Goal: Transaction & Acquisition: Download file/media

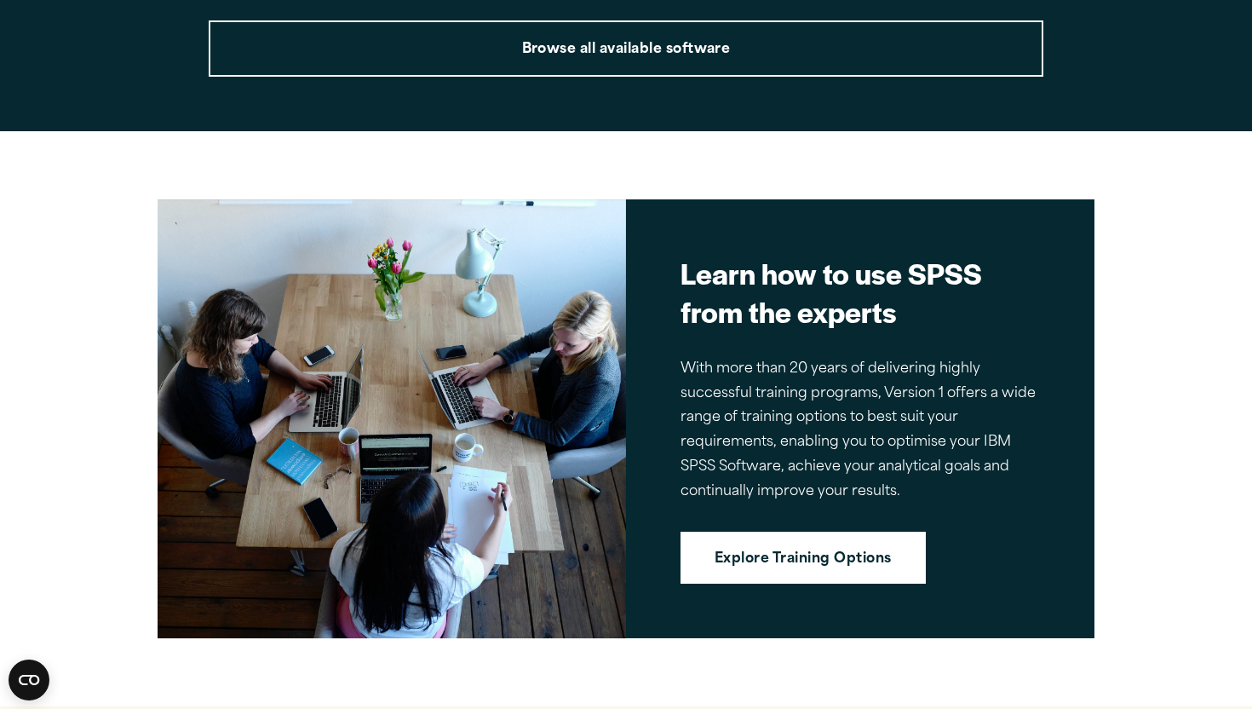
scroll to position [2933, 0]
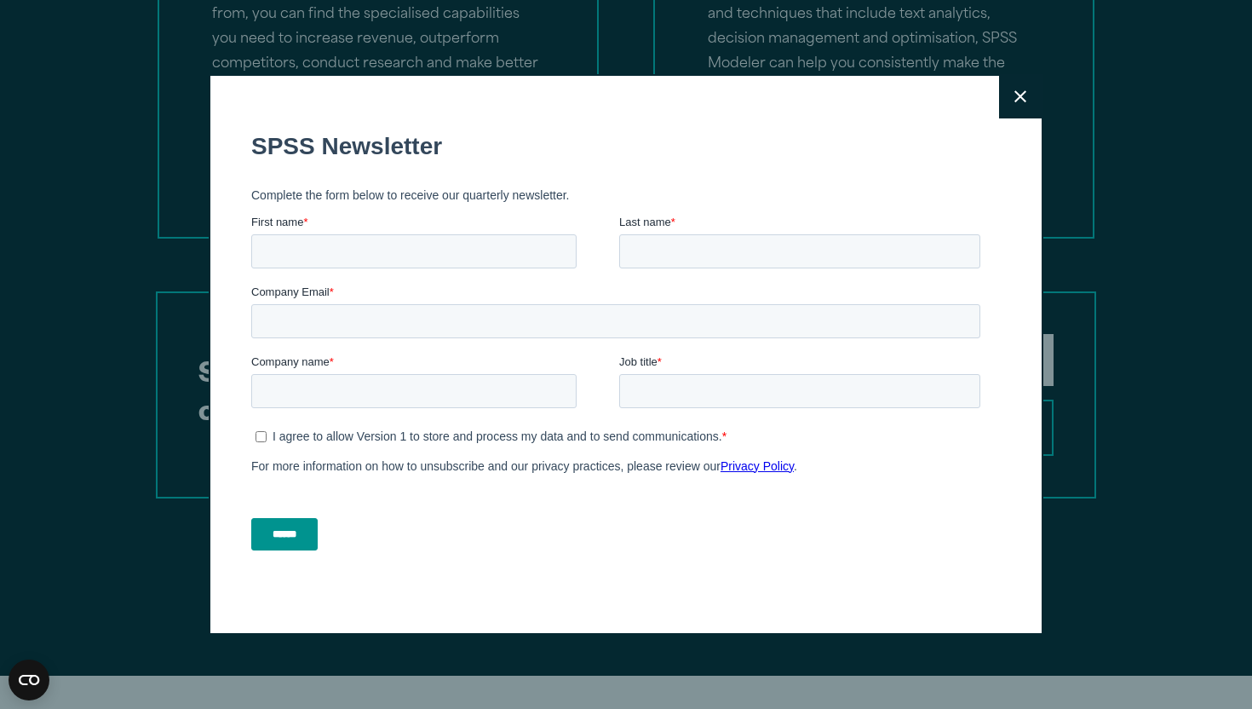
click at [1020, 96] on icon at bounding box center [1020, 97] width 12 height 12
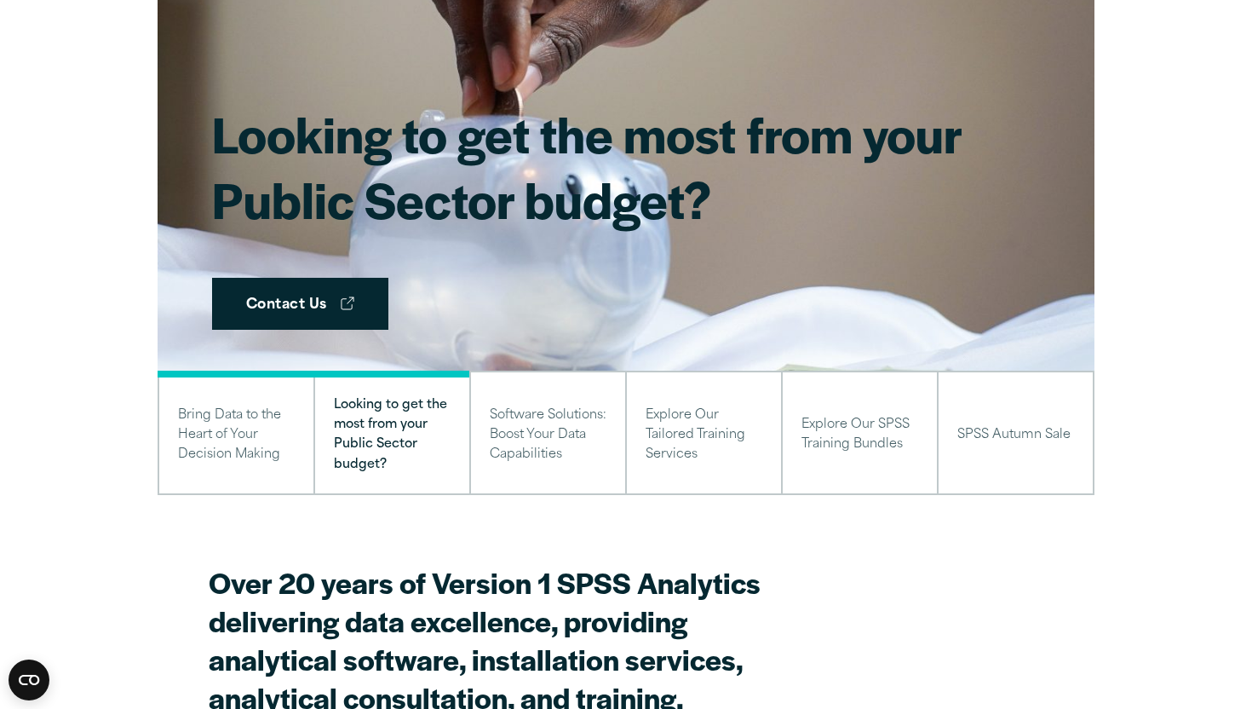
scroll to position [0, 0]
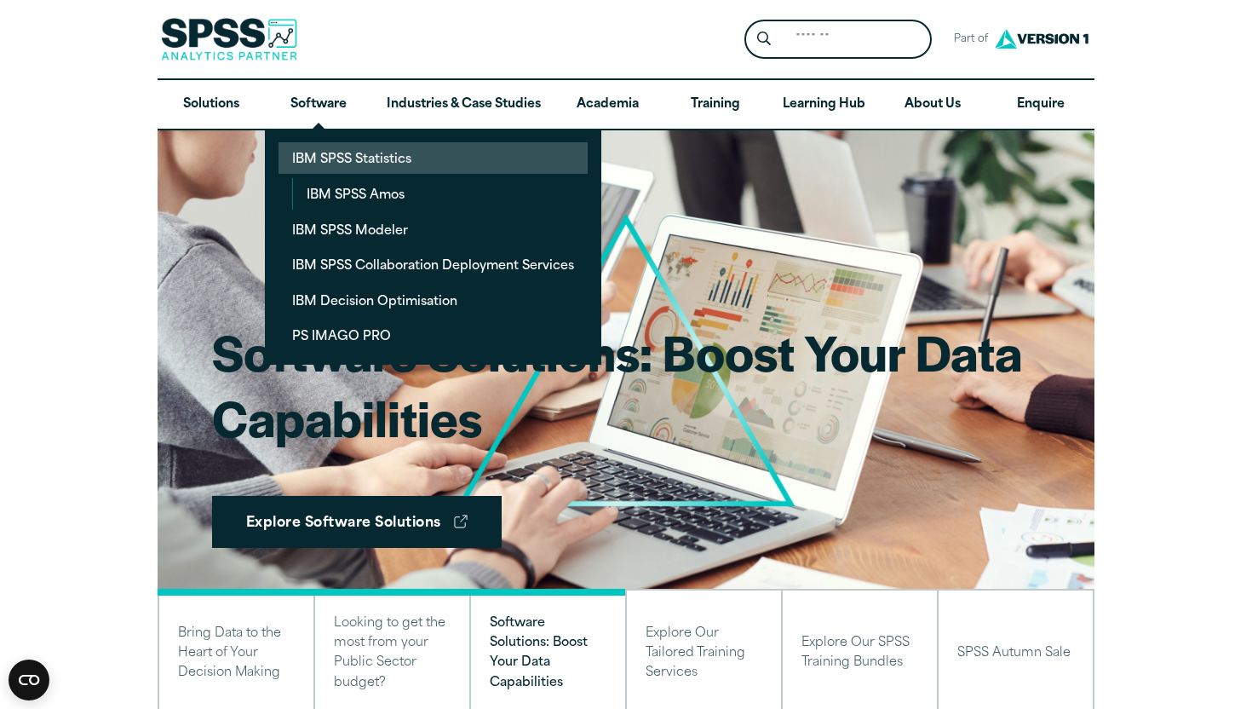
click at [338, 171] on link "IBM SPSS Statistics" at bounding box center [433, 158] width 309 height 32
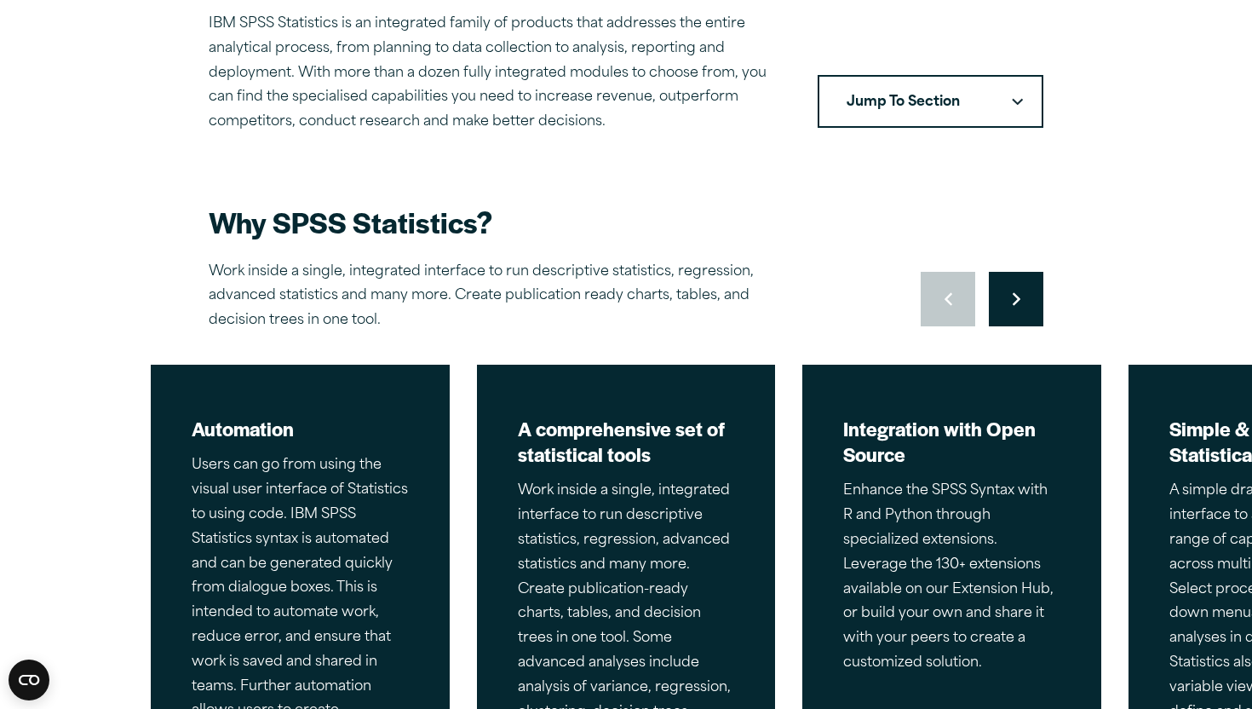
scroll to position [624, 0]
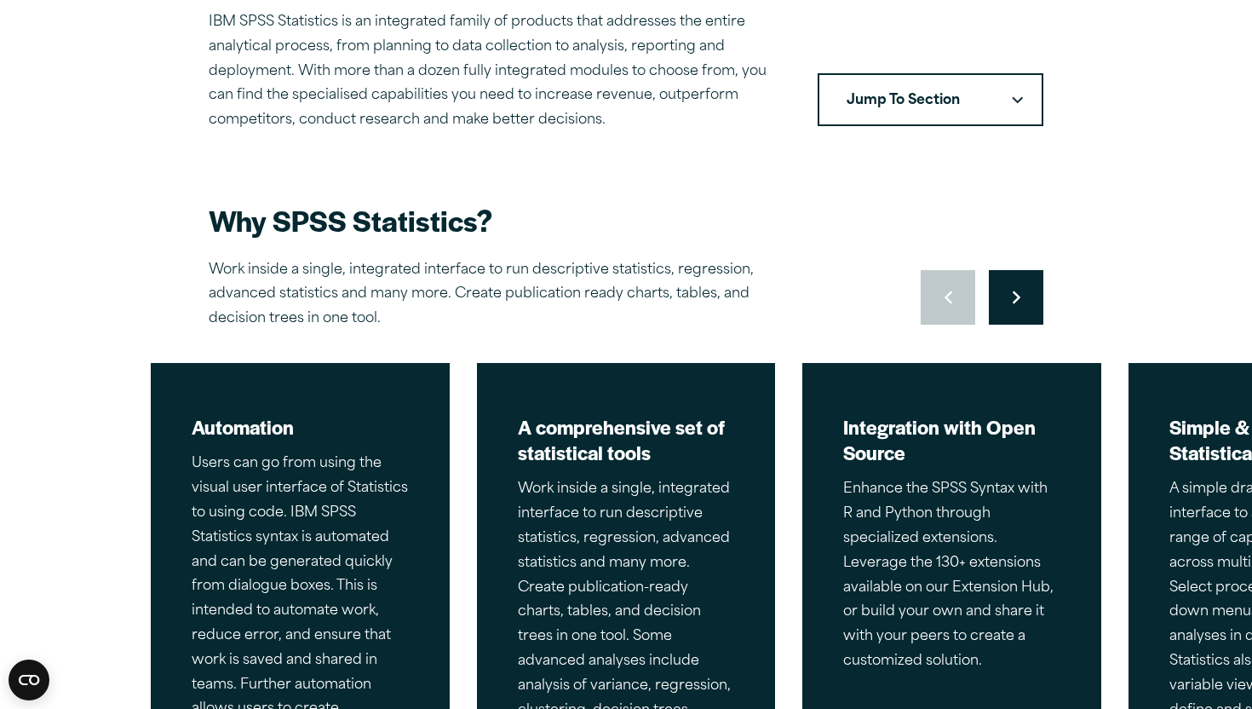
click at [918, 95] on button "Jump To Section" at bounding box center [931, 99] width 226 height 53
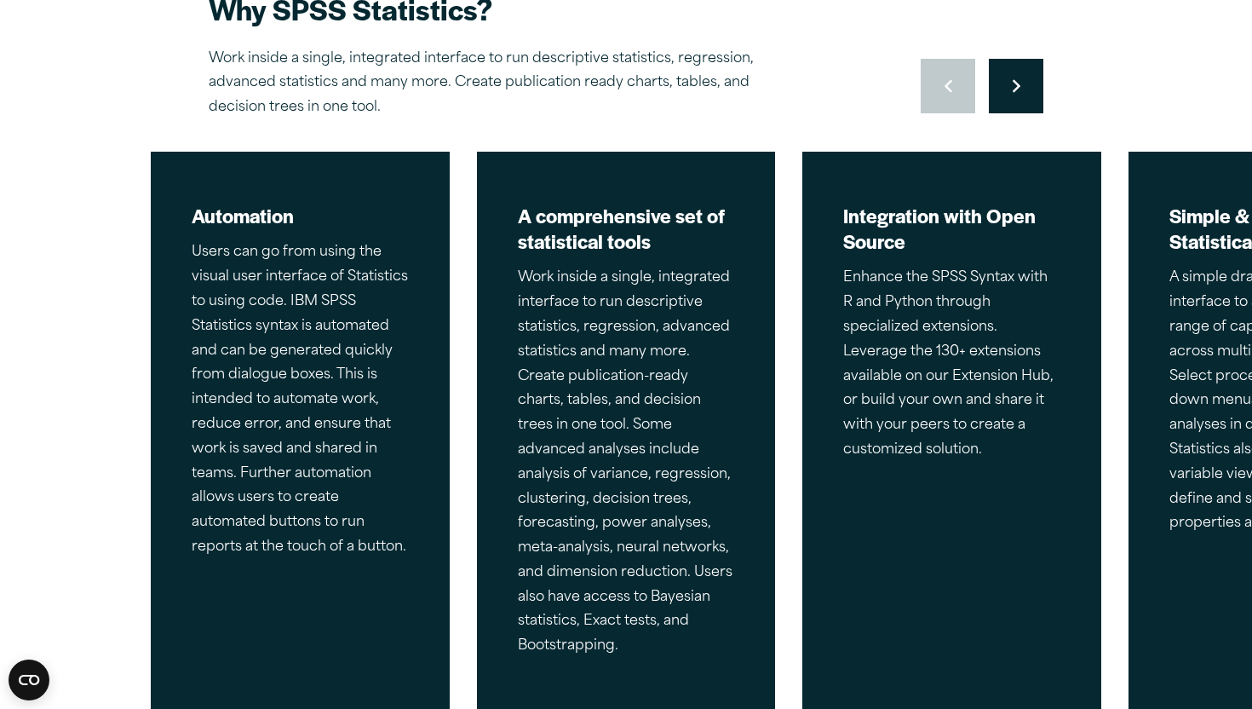
scroll to position [0, 0]
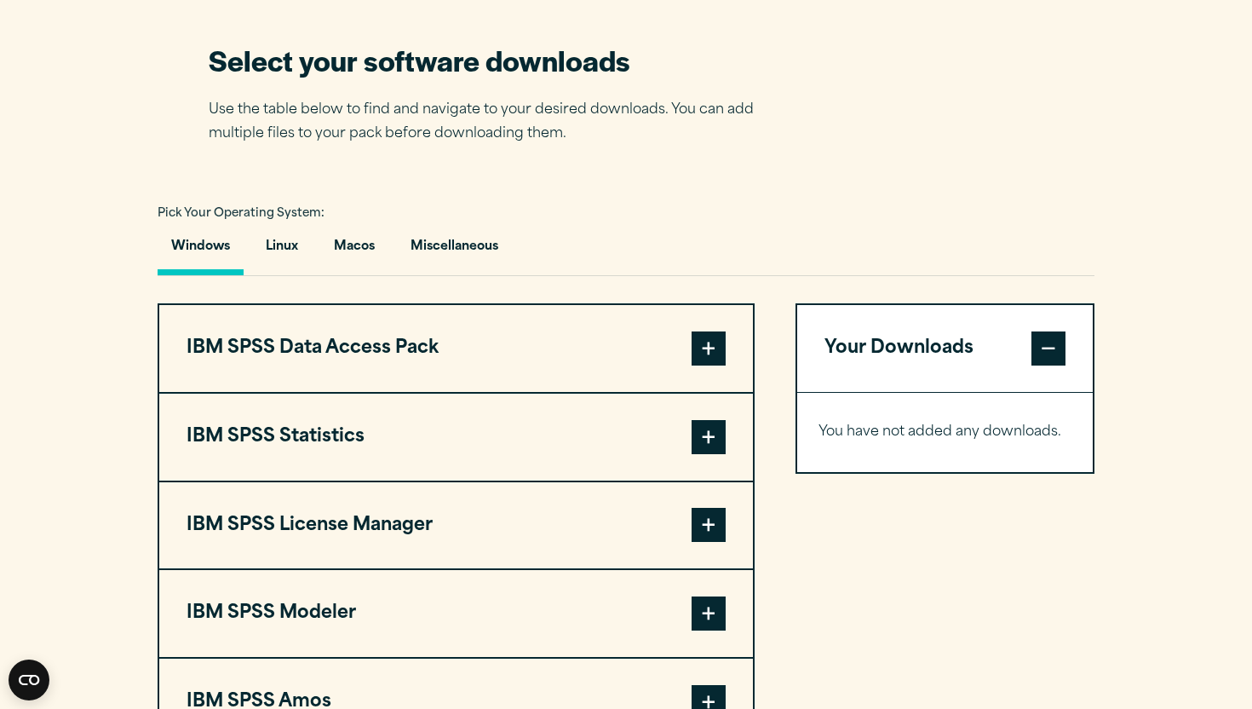
scroll to position [1078, 0]
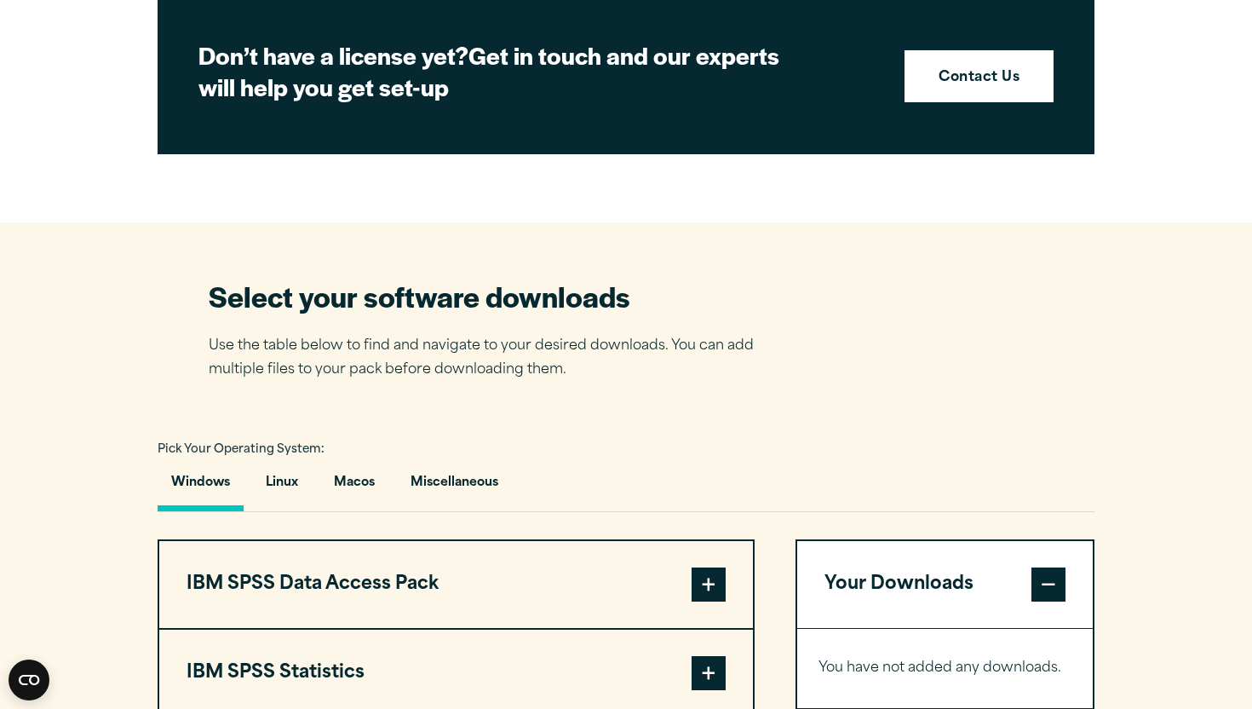
scroll to position [880, 0]
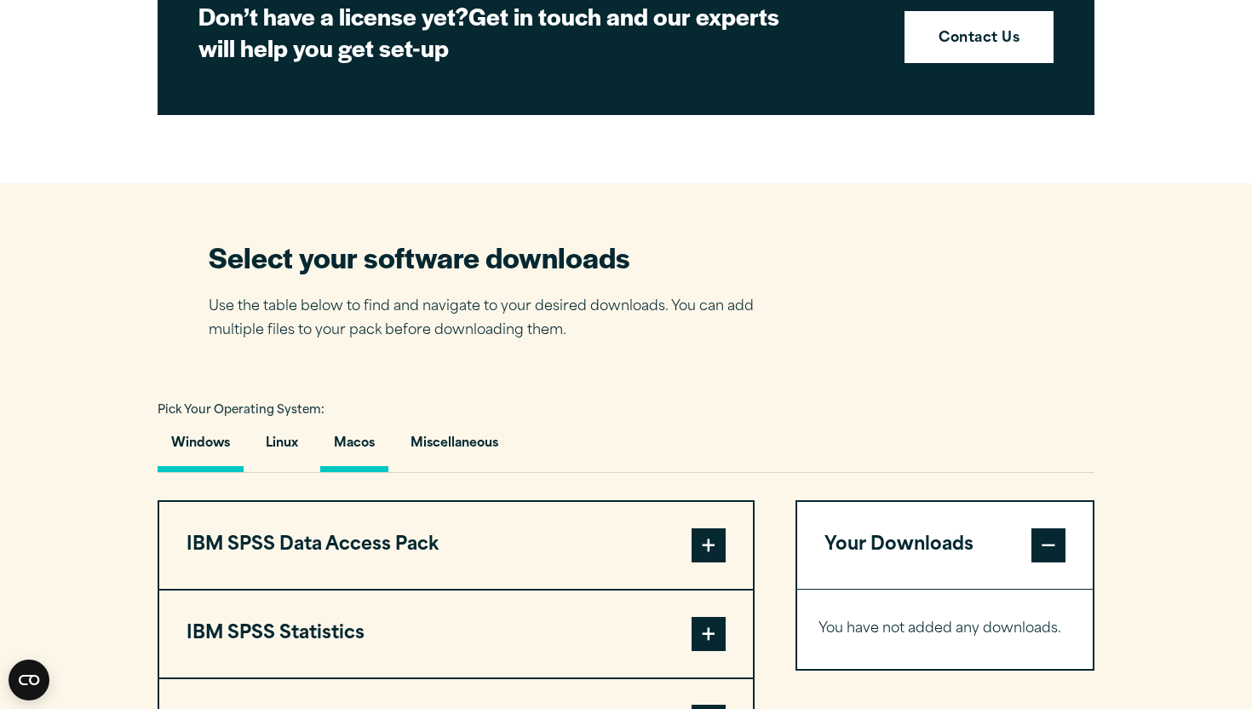
click at [371, 442] on button "Macos" at bounding box center [354, 447] width 68 height 49
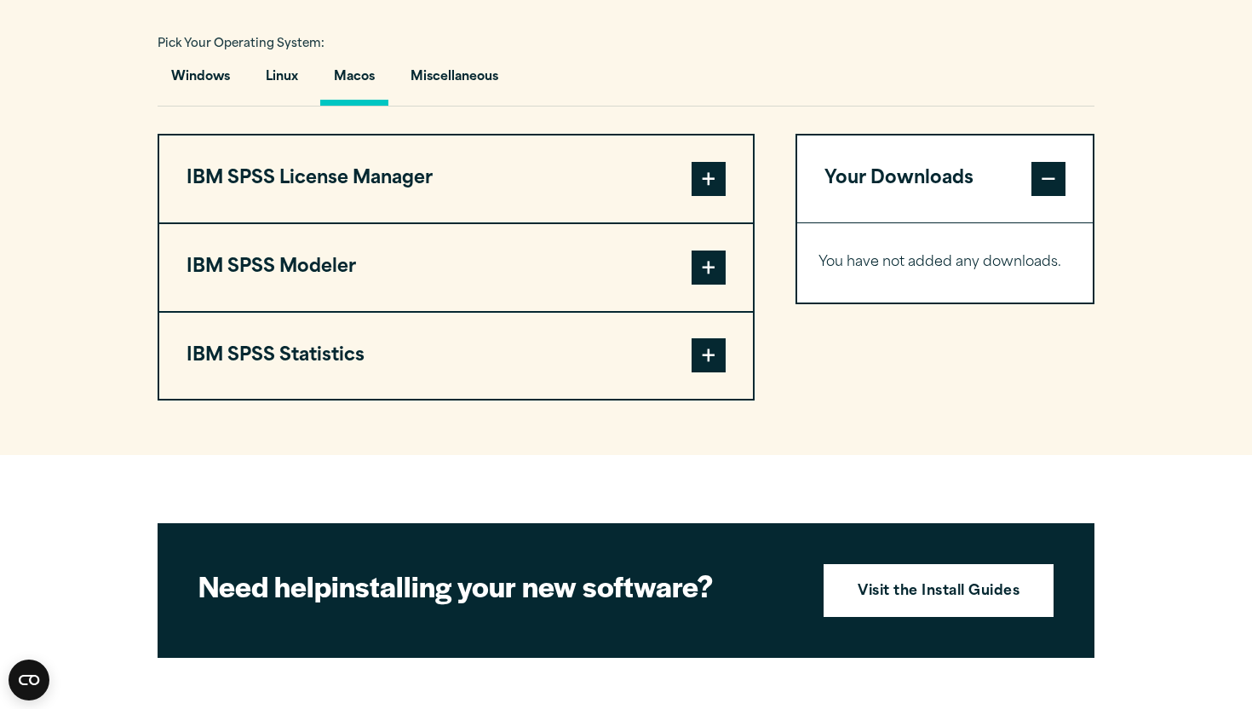
scroll to position [1256, 0]
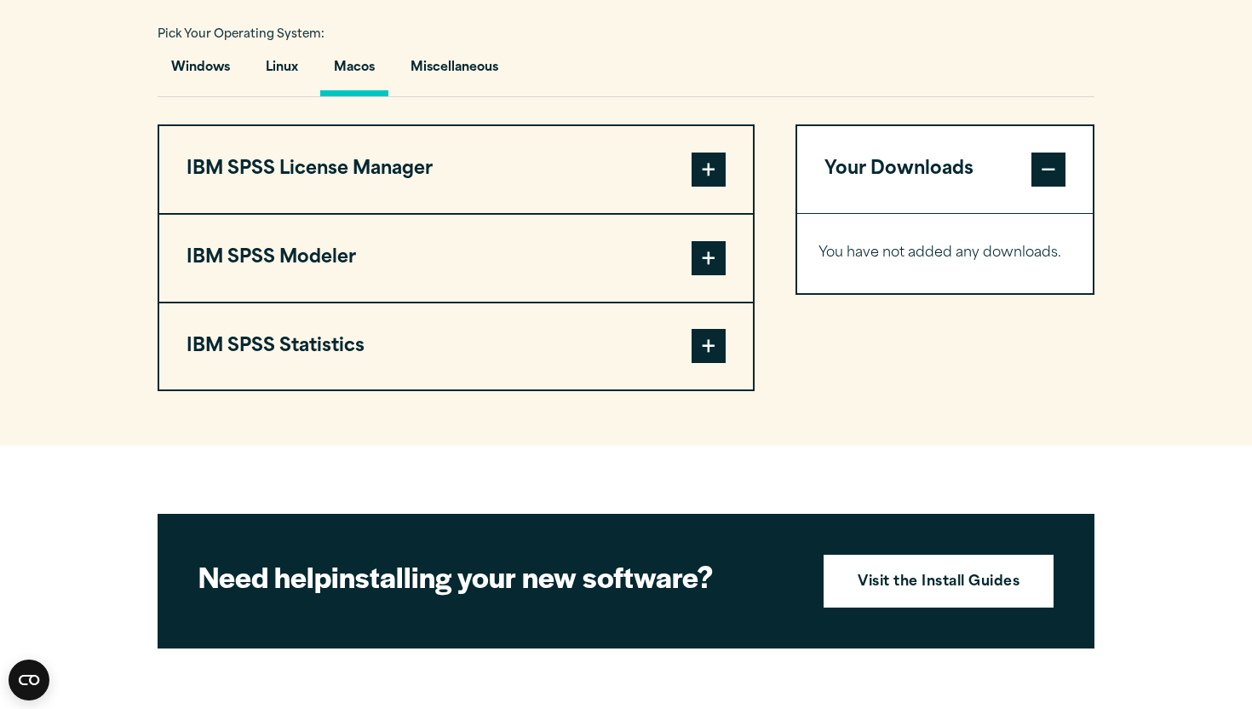
click at [709, 258] on span at bounding box center [709, 258] width 34 height 34
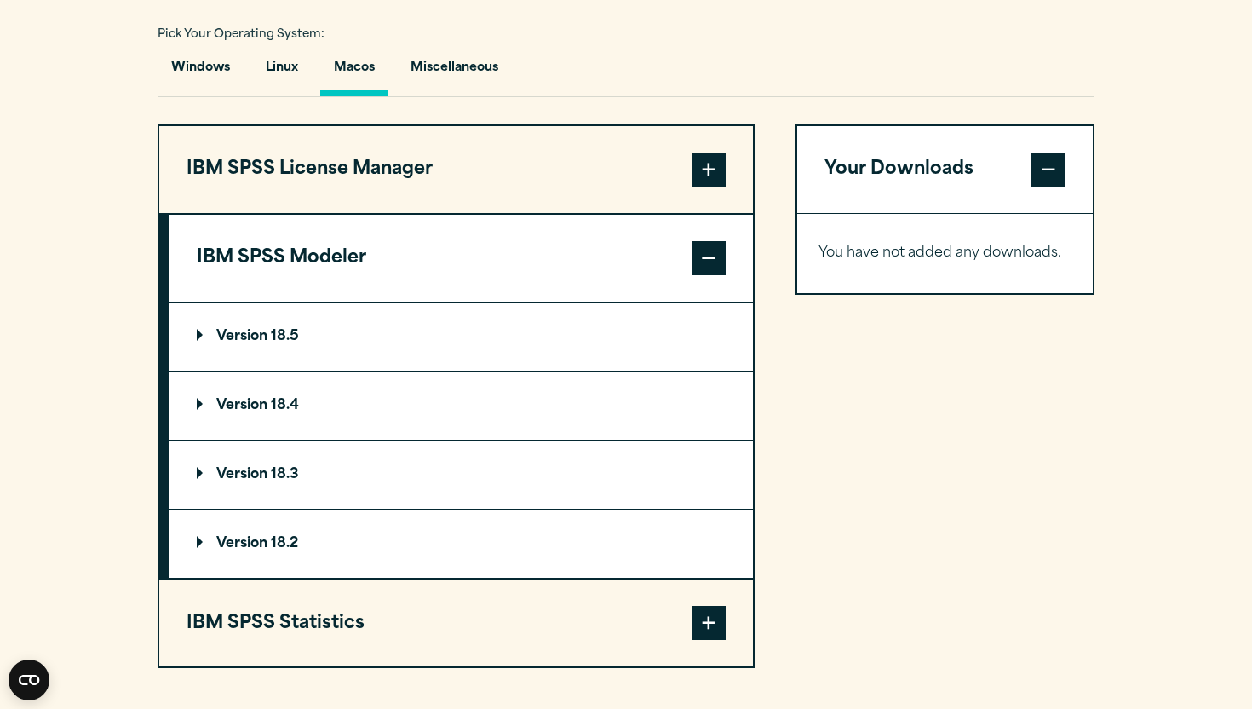
click at [712, 170] on span at bounding box center [709, 169] width 34 height 34
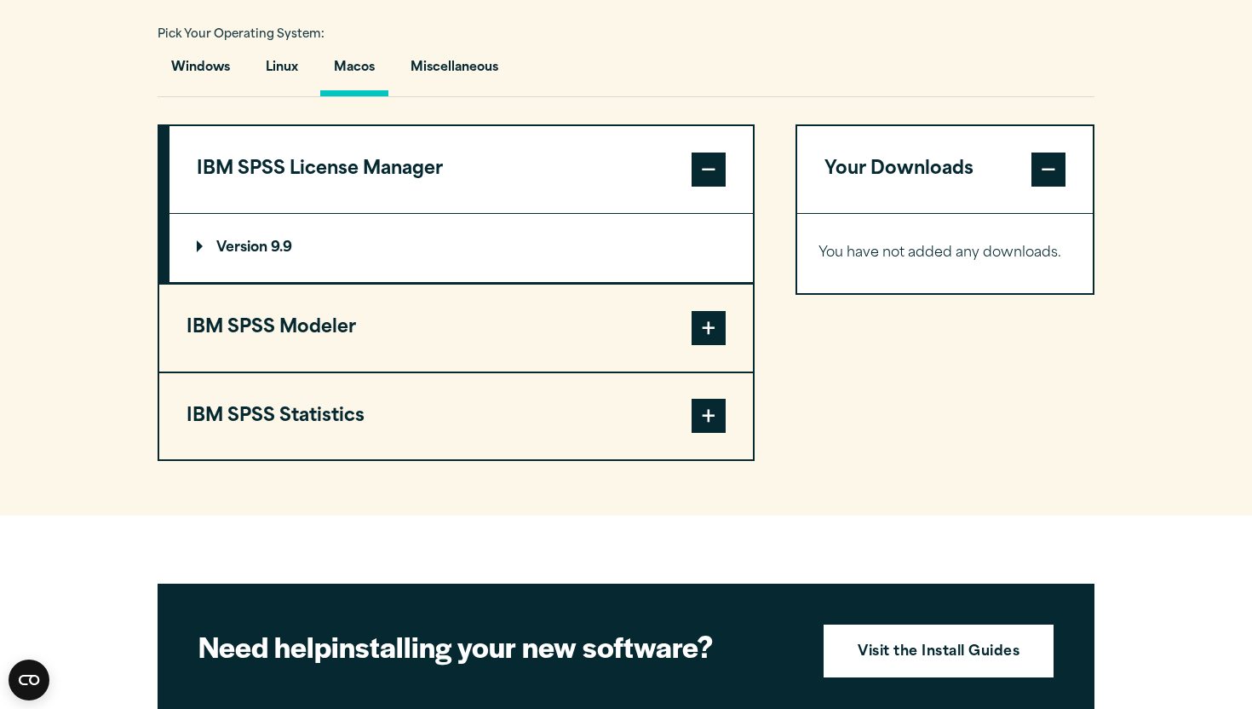
click at [714, 419] on span at bounding box center [709, 416] width 34 height 34
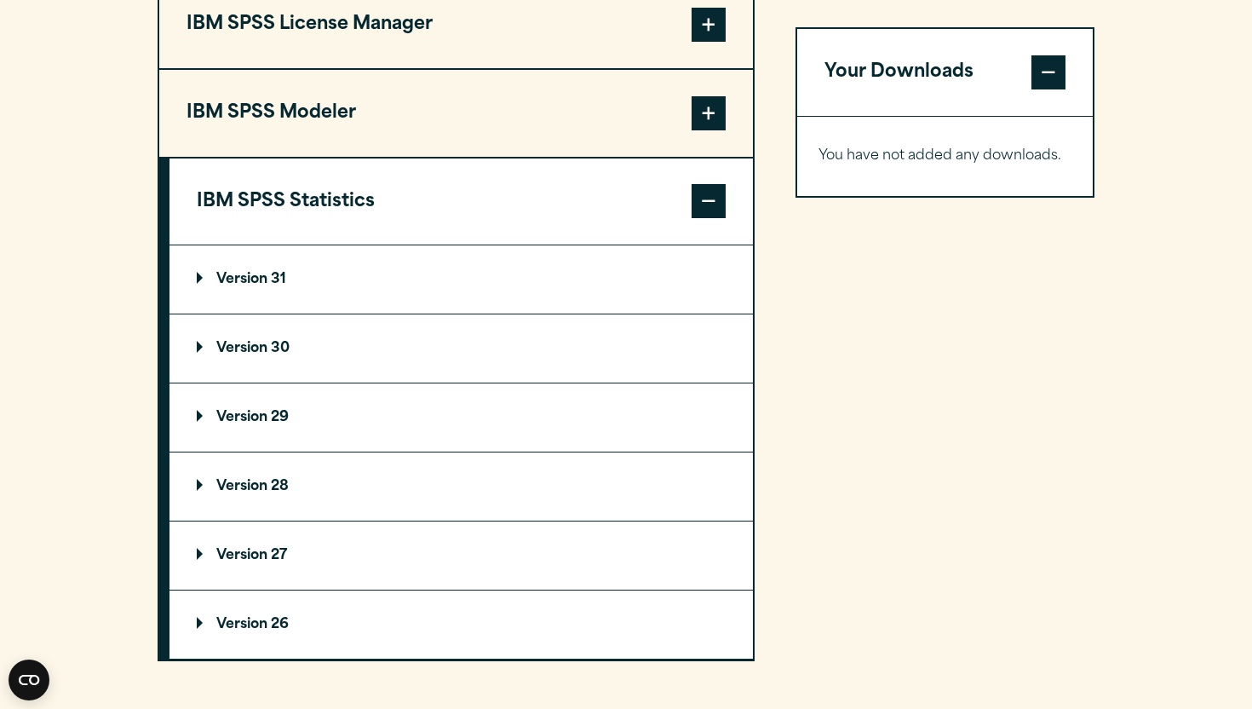
scroll to position [1439, 0]
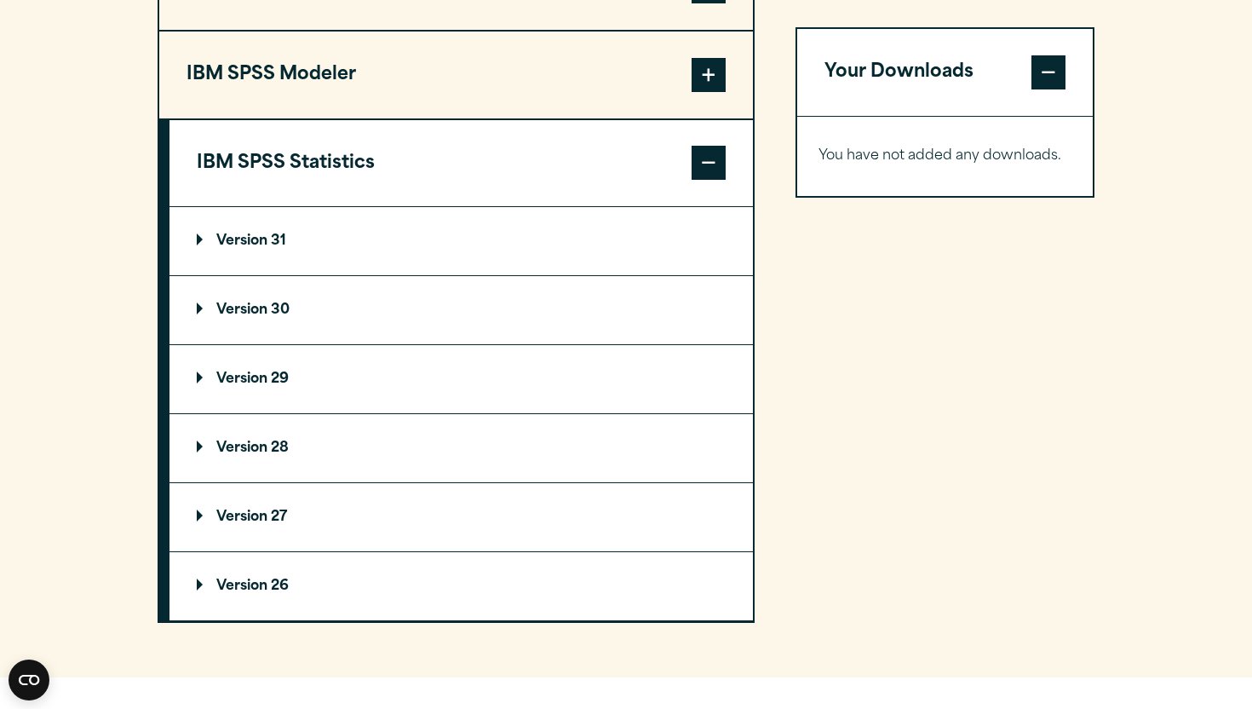
click at [288, 240] on summary "Version 31" at bounding box center [461, 241] width 583 height 68
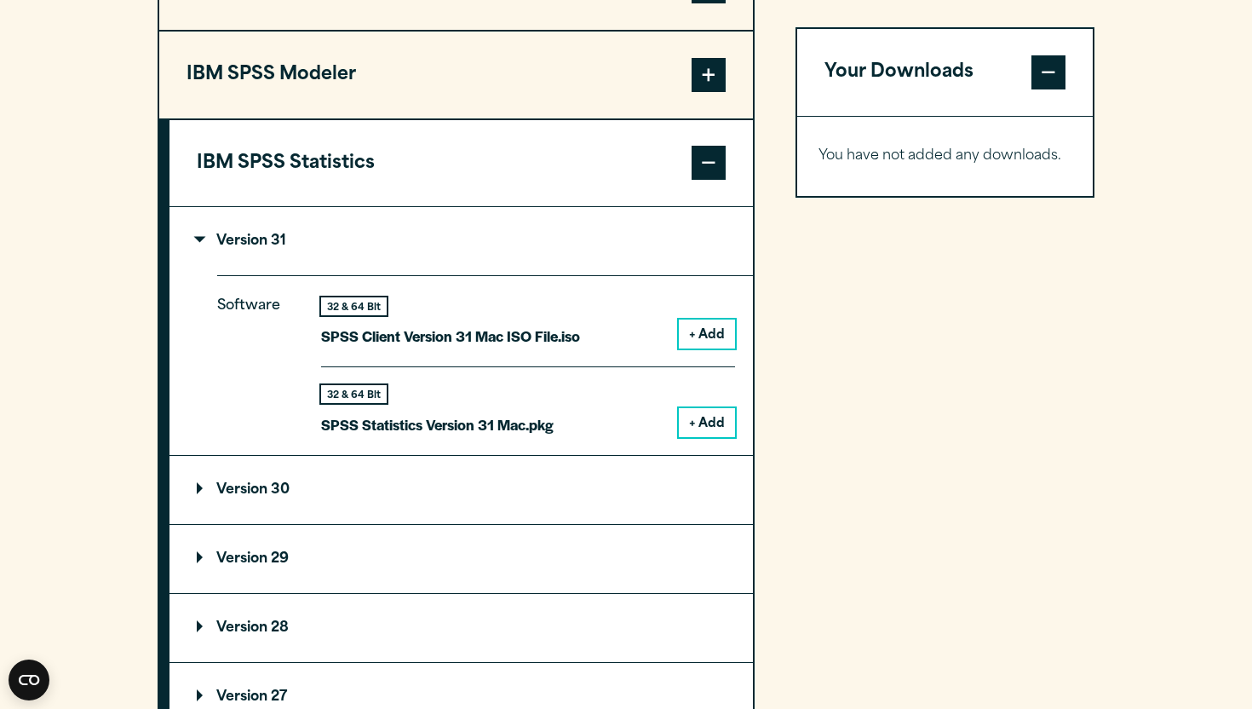
click at [708, 420] on button "+ Add" at bounding box center [707, 422] width 56 height 29
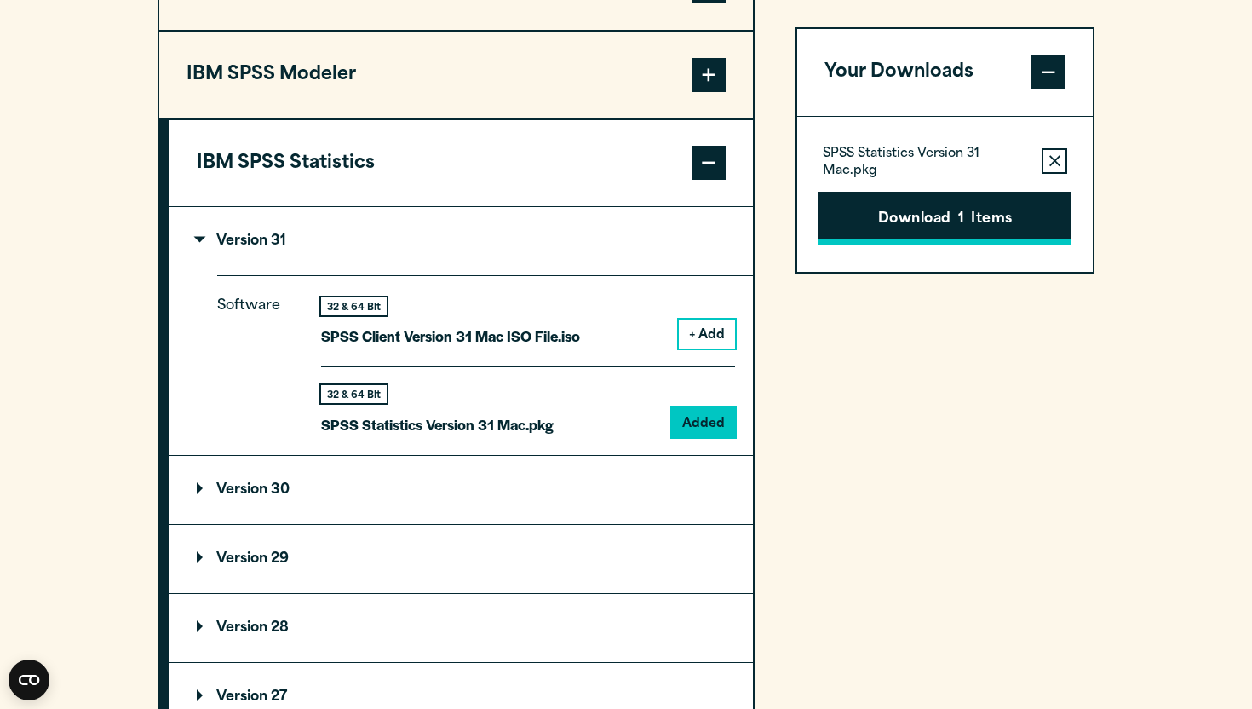
click at [917, 216] on button "Download 1 Items" at bounding box center [945, 218] width 253 height 53
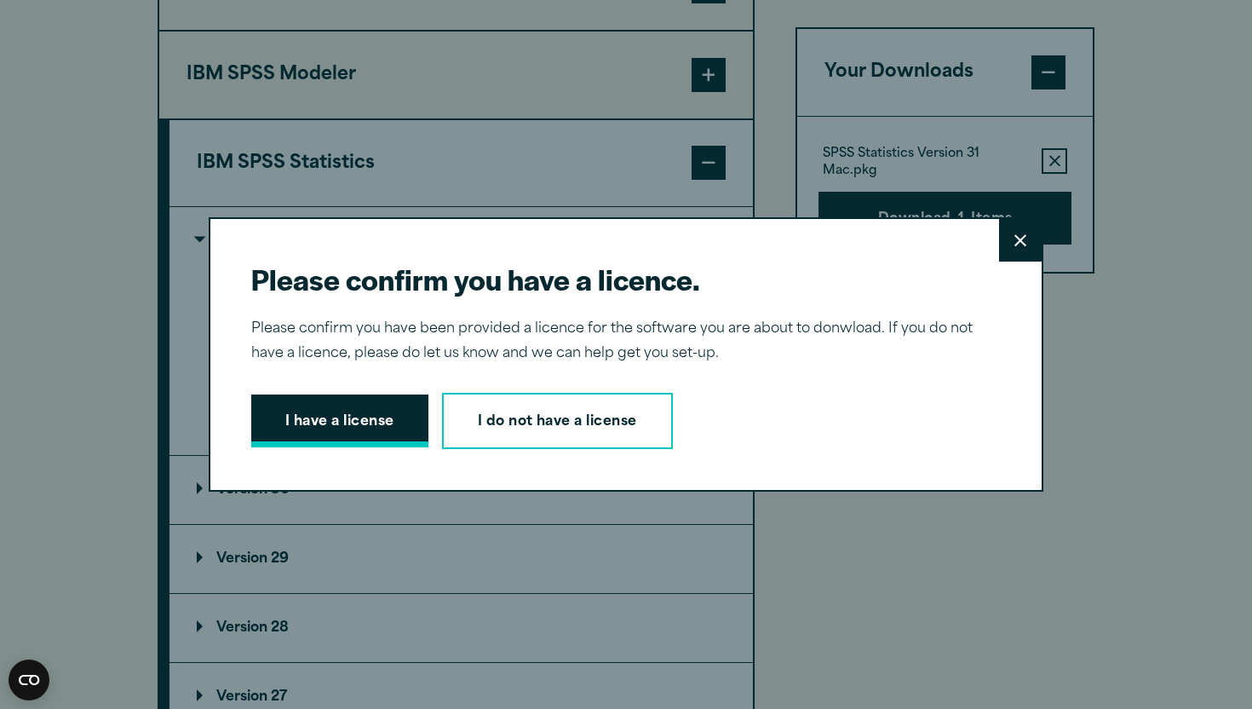
click at [376, 417] on button "I have a license" at bounding box center [339, 420] width 177 height 53
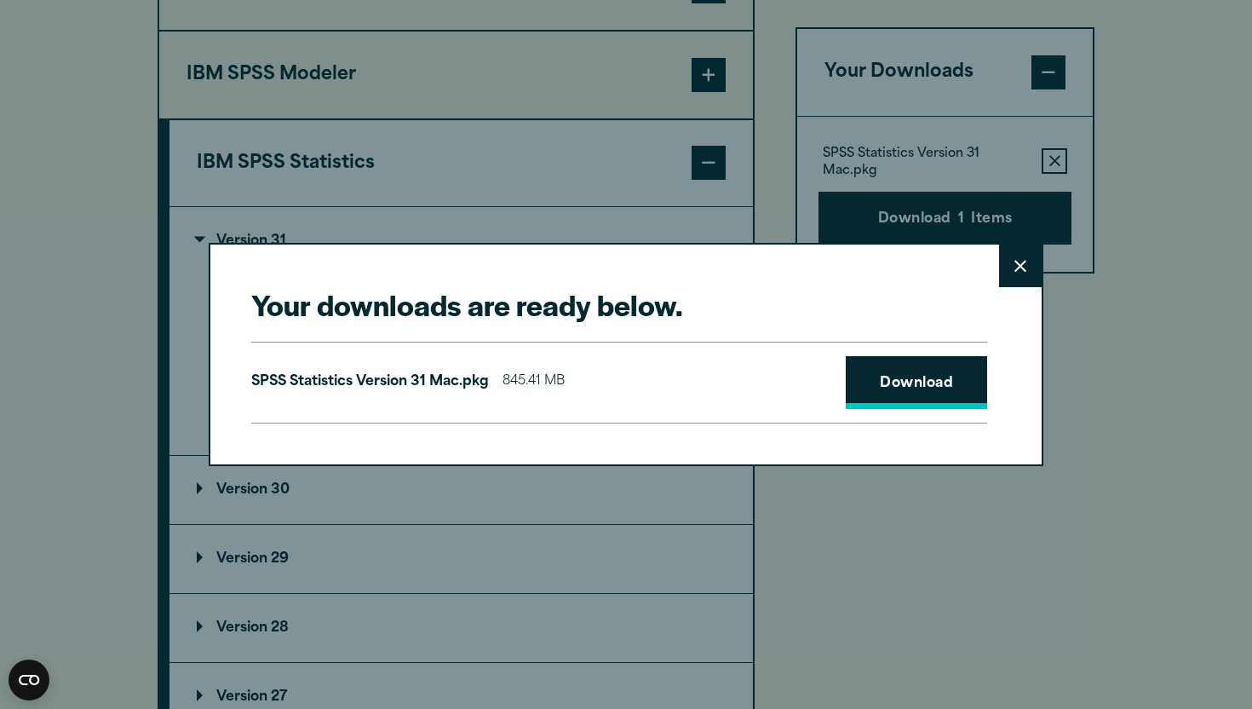
click at [894, 380] on link "Download" at bounding box center [916, 382] width 141 height 53
